Goal: Task Accomplishment & Management: Use online tool/utility

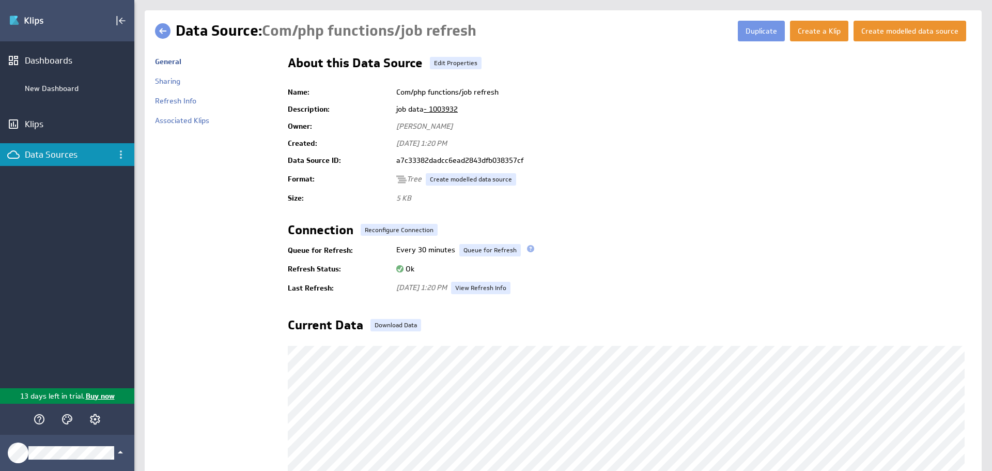
click at [51, 150] on div "Data Sources" at bounding box center [67, 154] width 85 height 11
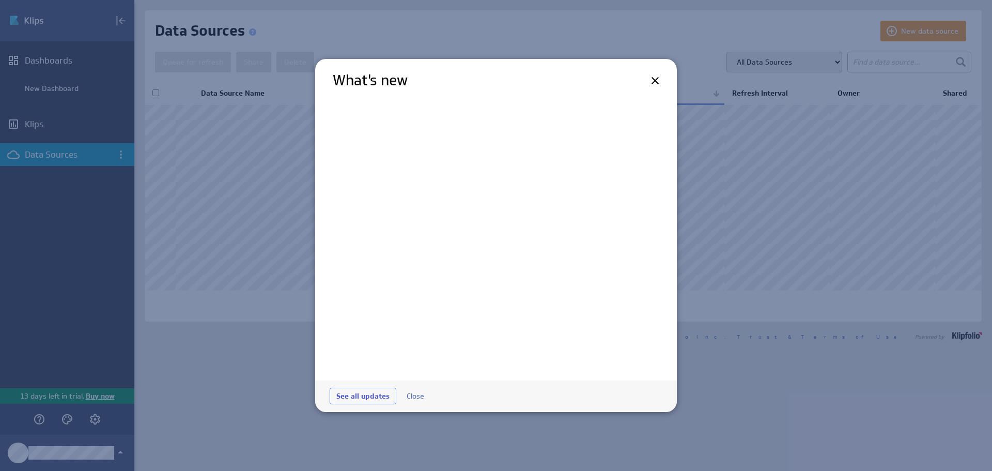
click at [885, 37] on div at bounding box center [496, 235] width 992 height 471
click at [646, 74] on div "What's new" at bounding box center [496, 77] width 362 height 36
click at [656, 80] on icon at bounding box center [654, 80] width 7 height 7
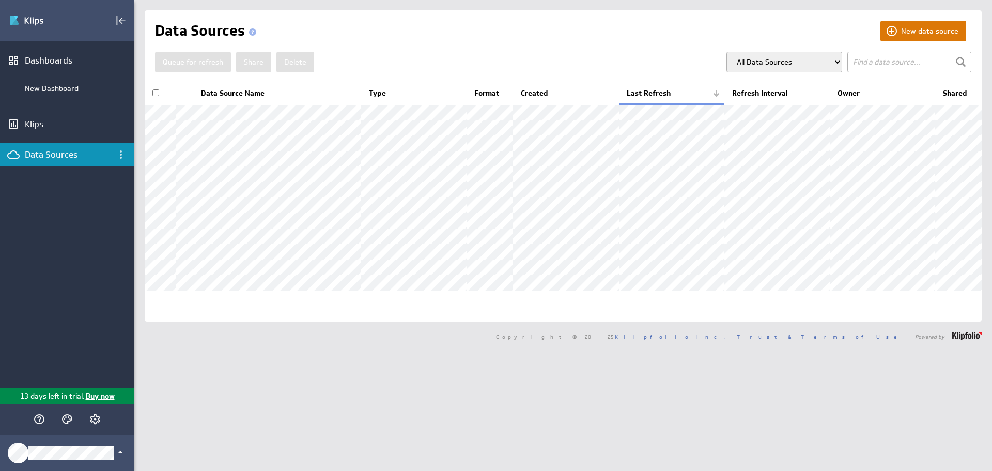
click at [917, 33] on button "New data source" at bounding box center [923, 31] width 86 height 21
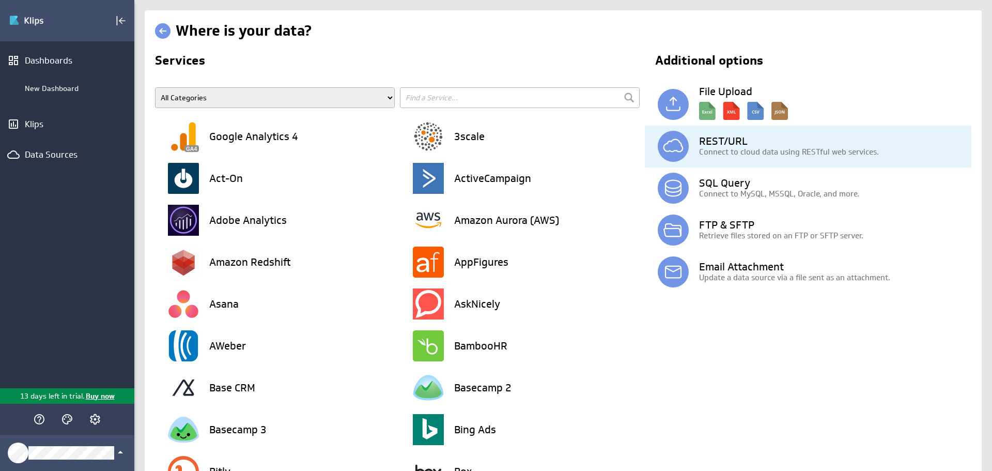
click at [719, 140] on h3 "REST/URL" at bounding box center [835, 141] width 272 height 10
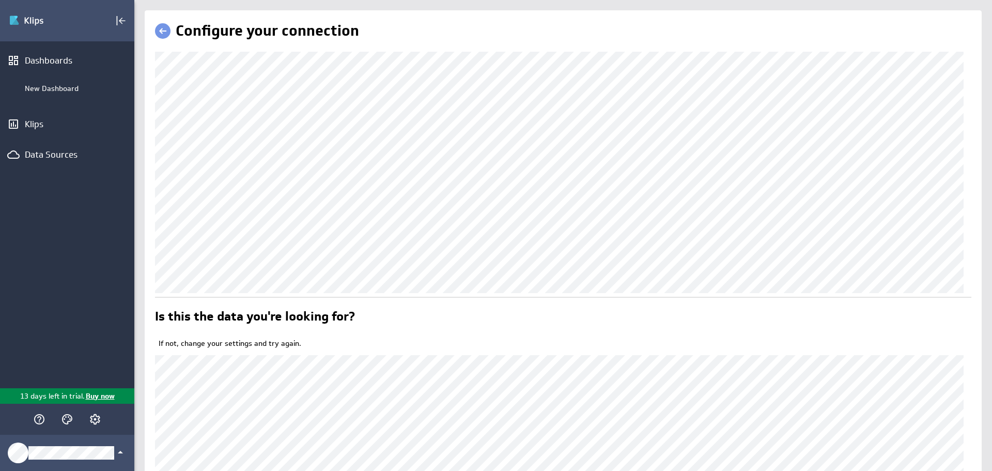
click at [143, 86] on div "Configure your connection Is this the data you're looking for? If not, change y…" at bounding box center [563, 293] width 858 height 566
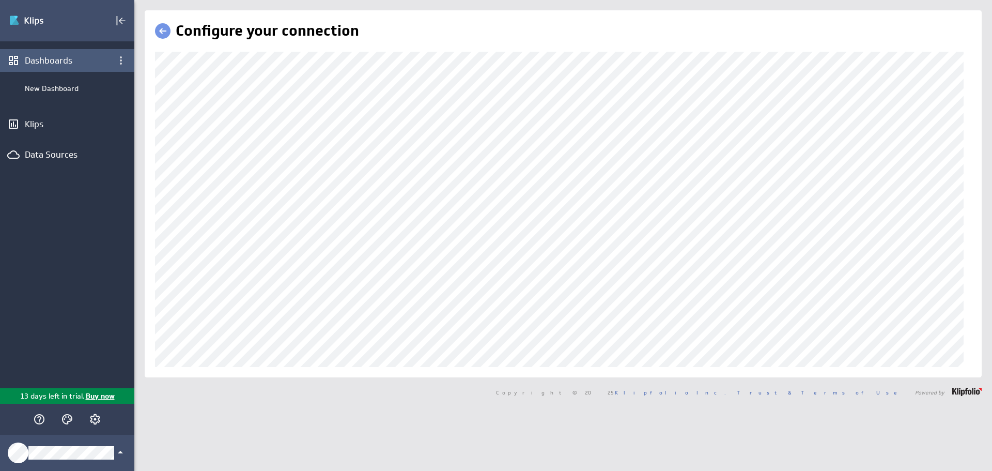
click at [129, 73] on div "(no message) Edit Dashboards New Dashboard Klips Data Sources 13 days left in t…" at bounding box center [496, 235] width 992 height 471
click at [136, 90] on div "Configure your connection" at bounding box center [563, 193] width 858 height 367
click at [154, 121] on div "Configure your connection" at bounding box center [563, 193] width 837 height 367
click at [87, 47] on div "(no message) Edit Dashboards New Dashboard Klips Data Sources 13 days left in t…" at bounding box center [496, 235] width 992 height 471
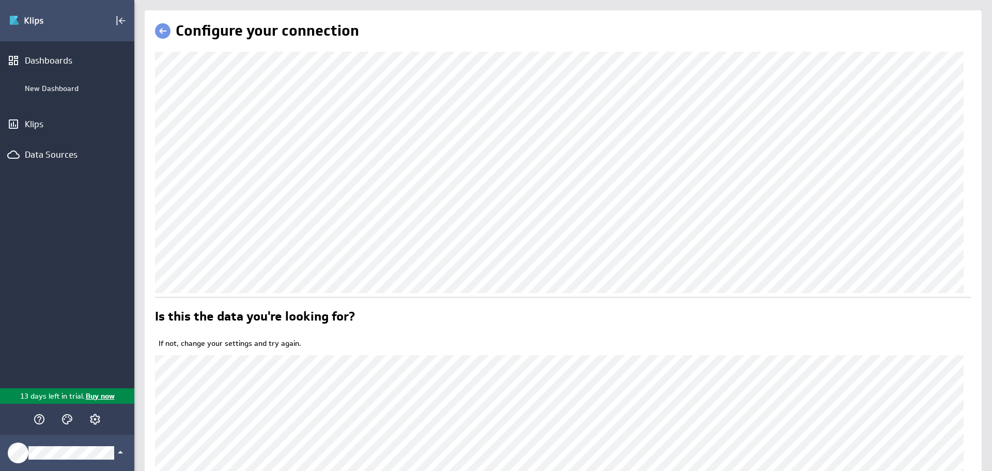
click at [115, 56] on div "(no message) Edit Dashboards New Dashboard Klips Data Sources 13 days left in t…" at bounding box center [496, 235] width 992 height 471
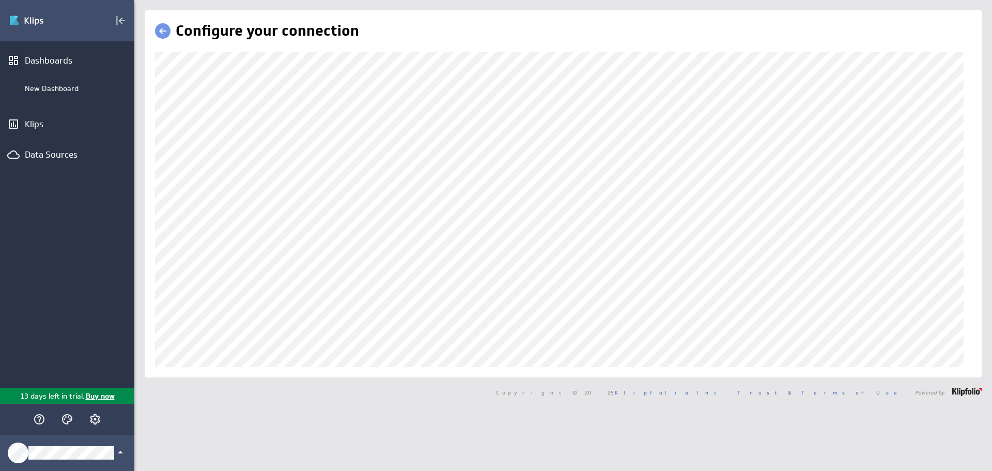
click at [150, 112] on div "Configure your connection" at bounding box center [563, 193] width 837 height 367
click at [125, 74] on div "(no message) Edit Dashboards New Dashboard Klips Data Sources 13 days left in t…" at bounding box center [496, 235] width 992 height 471
click at [26, 55] on div "(no message) Edit Dashboards New Dashboard Klips Data Sources 13 days left in t…" at bounding box center [496, 235] width 992 height 471
click at [91, 84] on div "(no message) Edit Dashboards New Dashboard Klips Data Sources 13 days left in t…" at bounding box center [496, 235] width 992 height 471
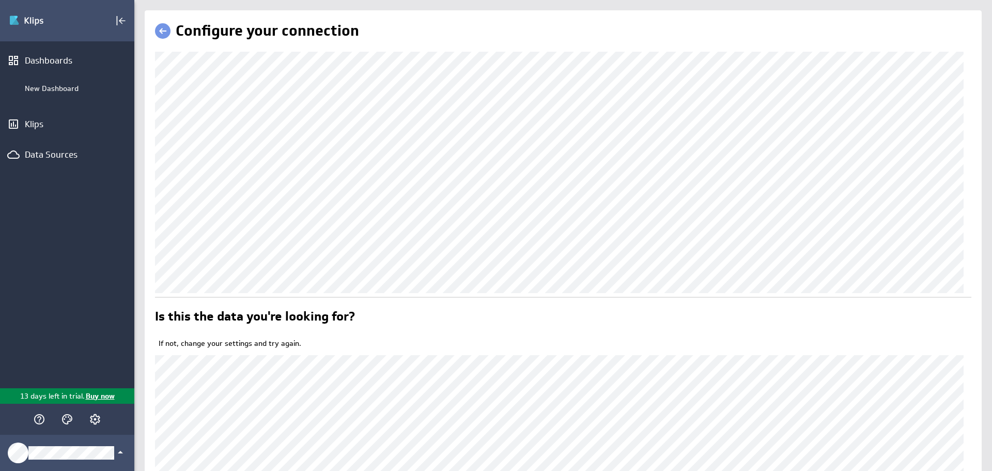
click at [72, 64] on div "(no message) Edit Dashboards New Dashboard Klips Data Sources 13 days left in t…" at bounding box center [496, 235] width 992 height 471
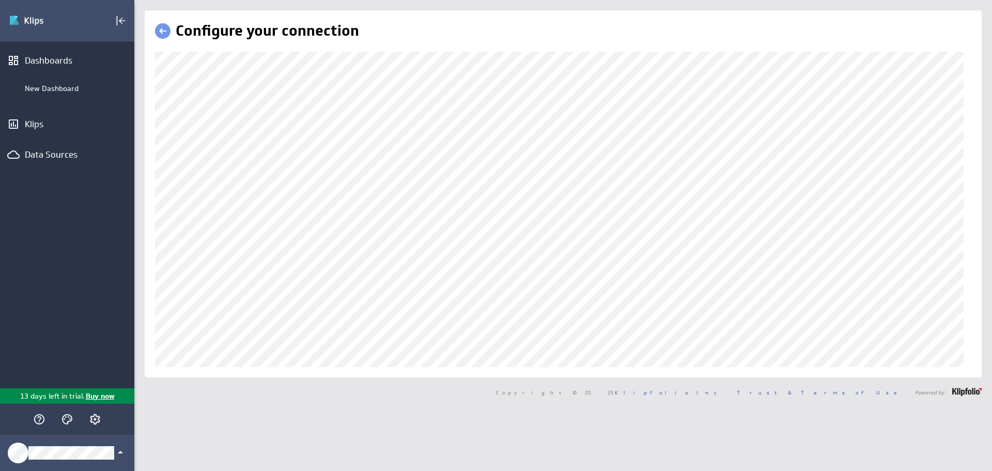
click at [65, 58] on div "(no message) Edit Dashboards New Dashboard Klips Data Sources 13 days left in t…" at bounding box center [496, 235] width 992 height 471
